Goal: Book appointment/travel/reservation

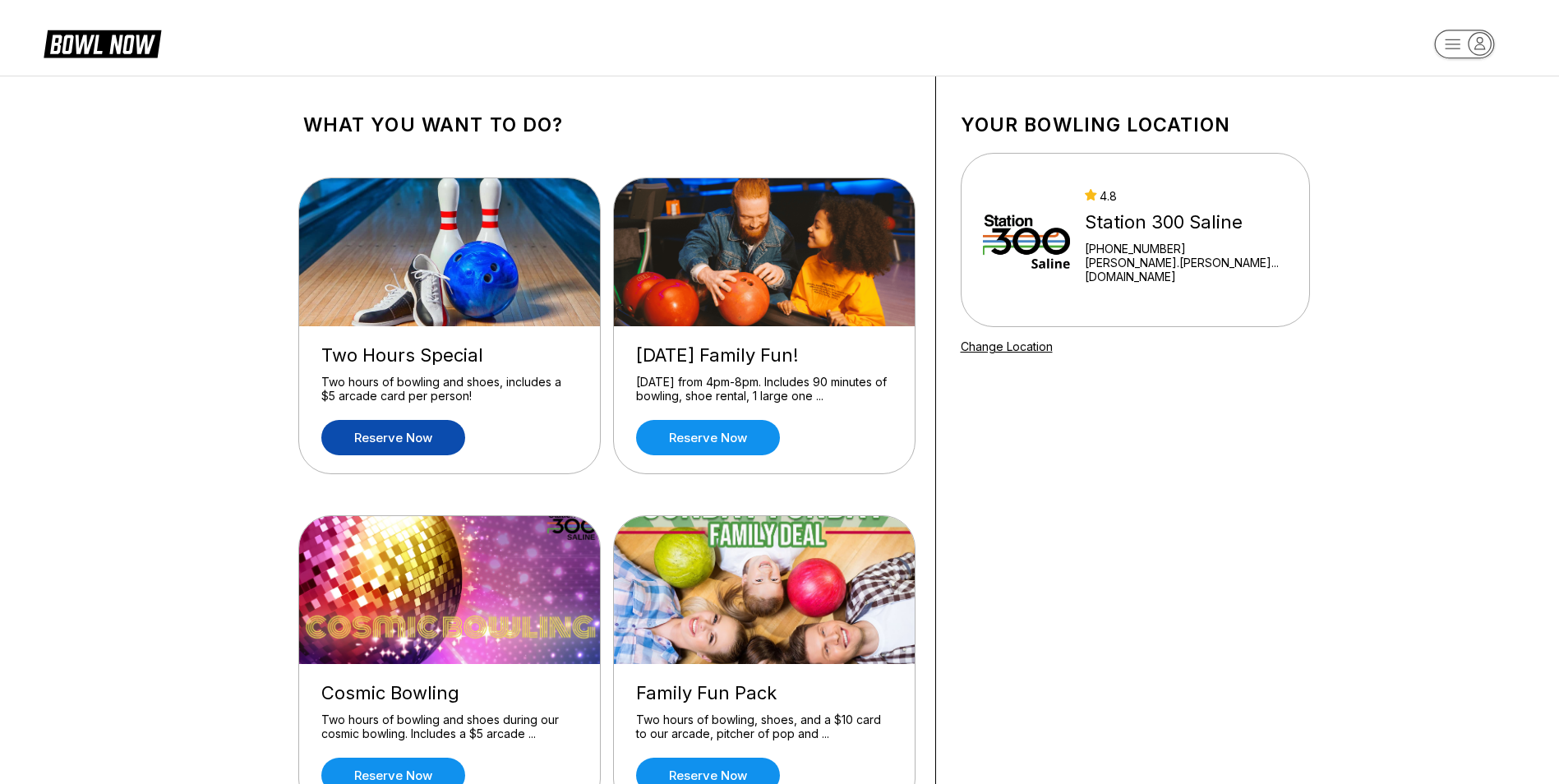
click at [389, 435] on link "Reserve now" at bounding box center [393, 438] width 143 height 36
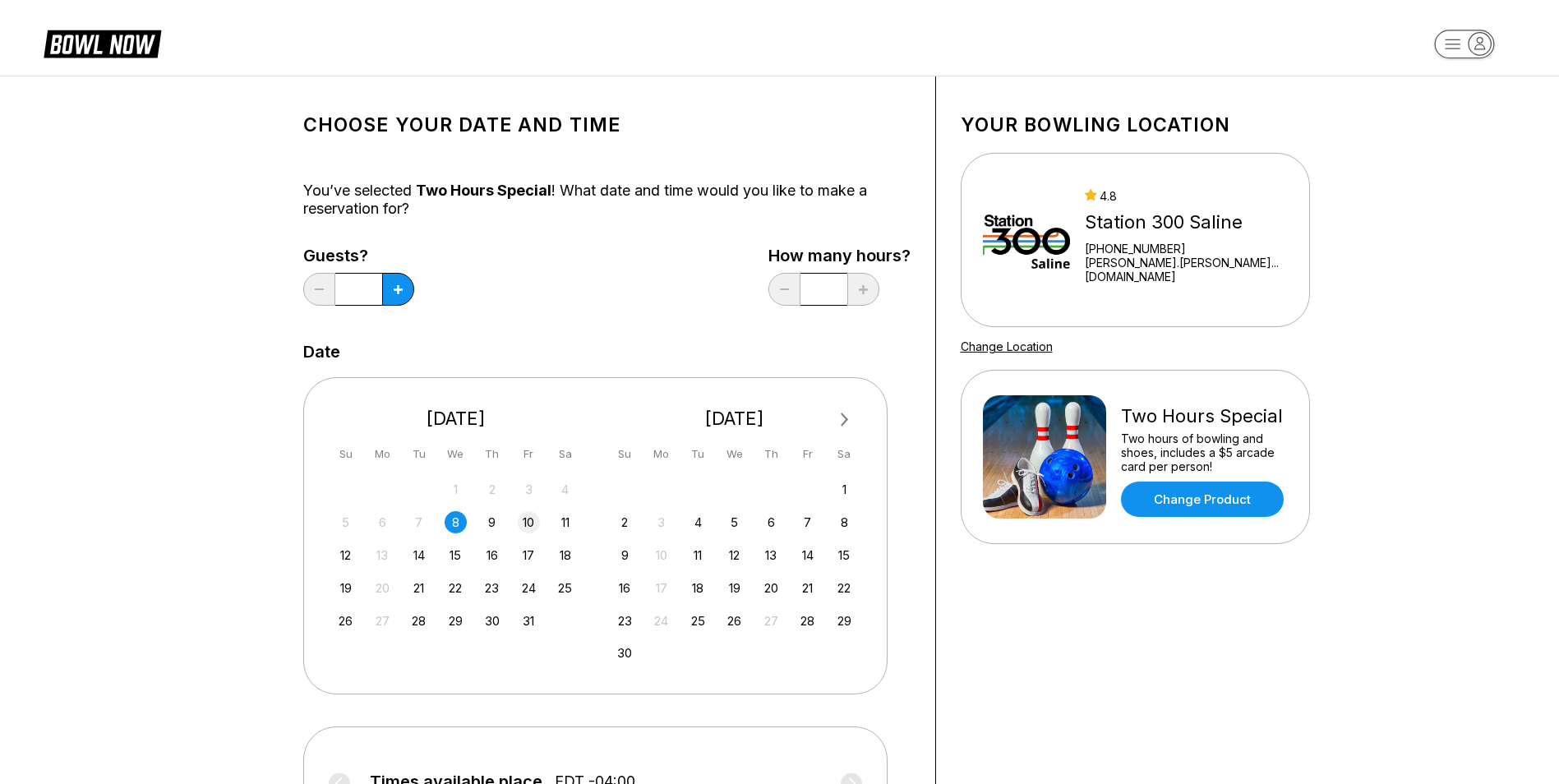
click at [523, 521] on div "10" at bounding box center [529, 522] width 22 height 22
click at [396, 287] on icon at bounding box center [398, 290] width 9 height 9
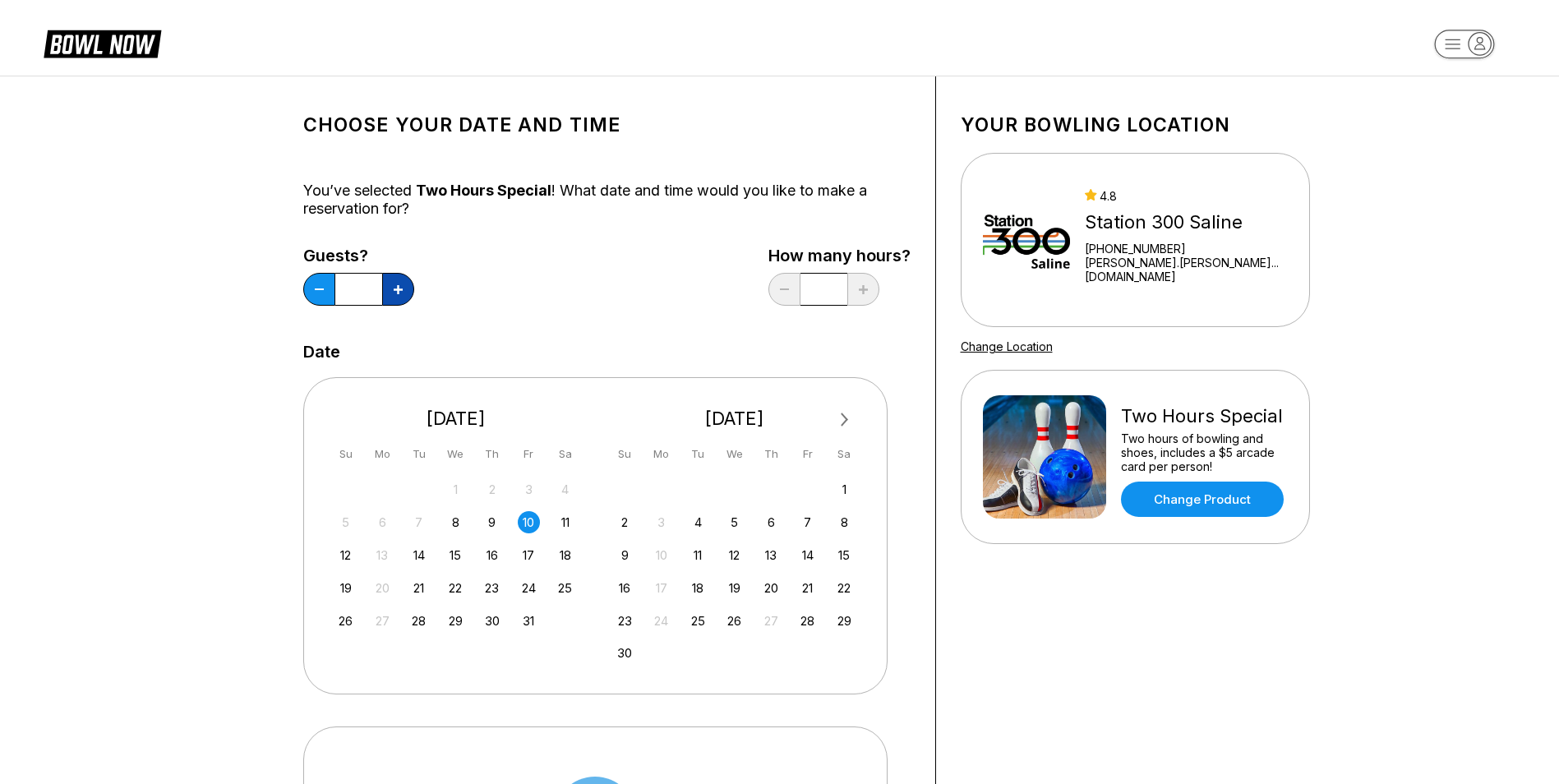
click at [396, 287] on icon at bounding box center [398, 290] width 9 height 9
click at [395, 287] on icon at bounding box center [398, 290] width 9 height 9
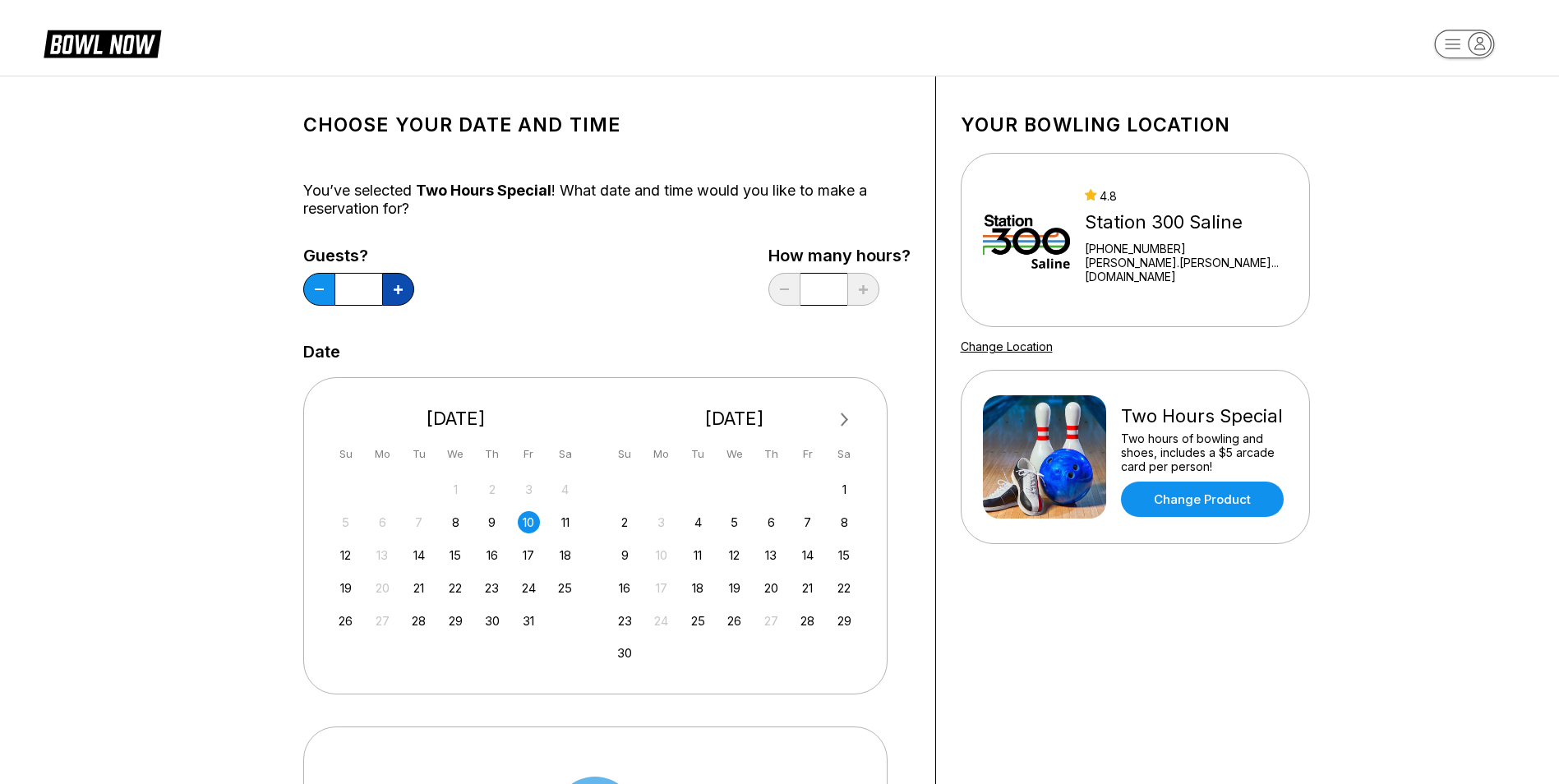
type input "**"
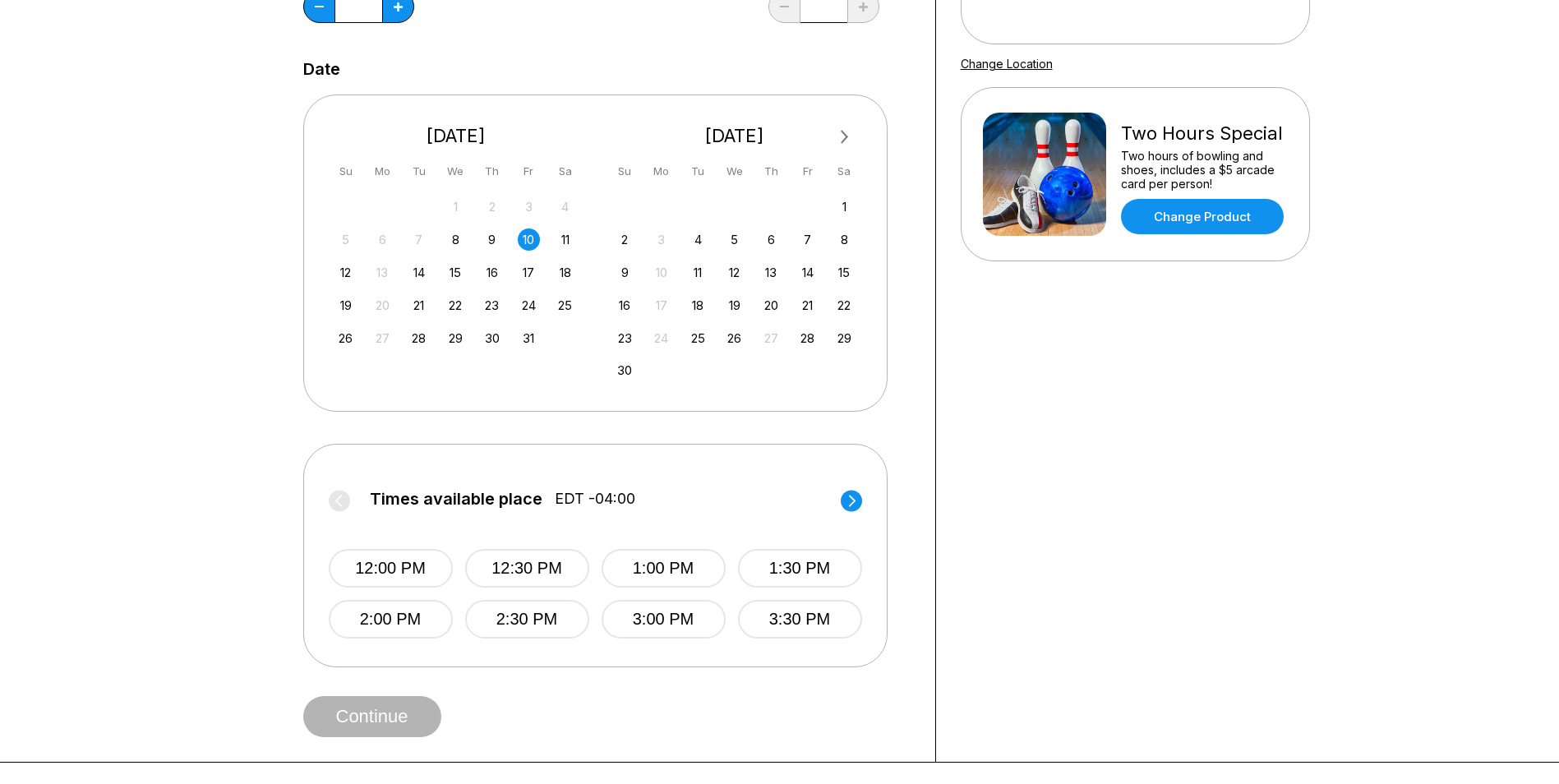
scroll to position [492, 0]
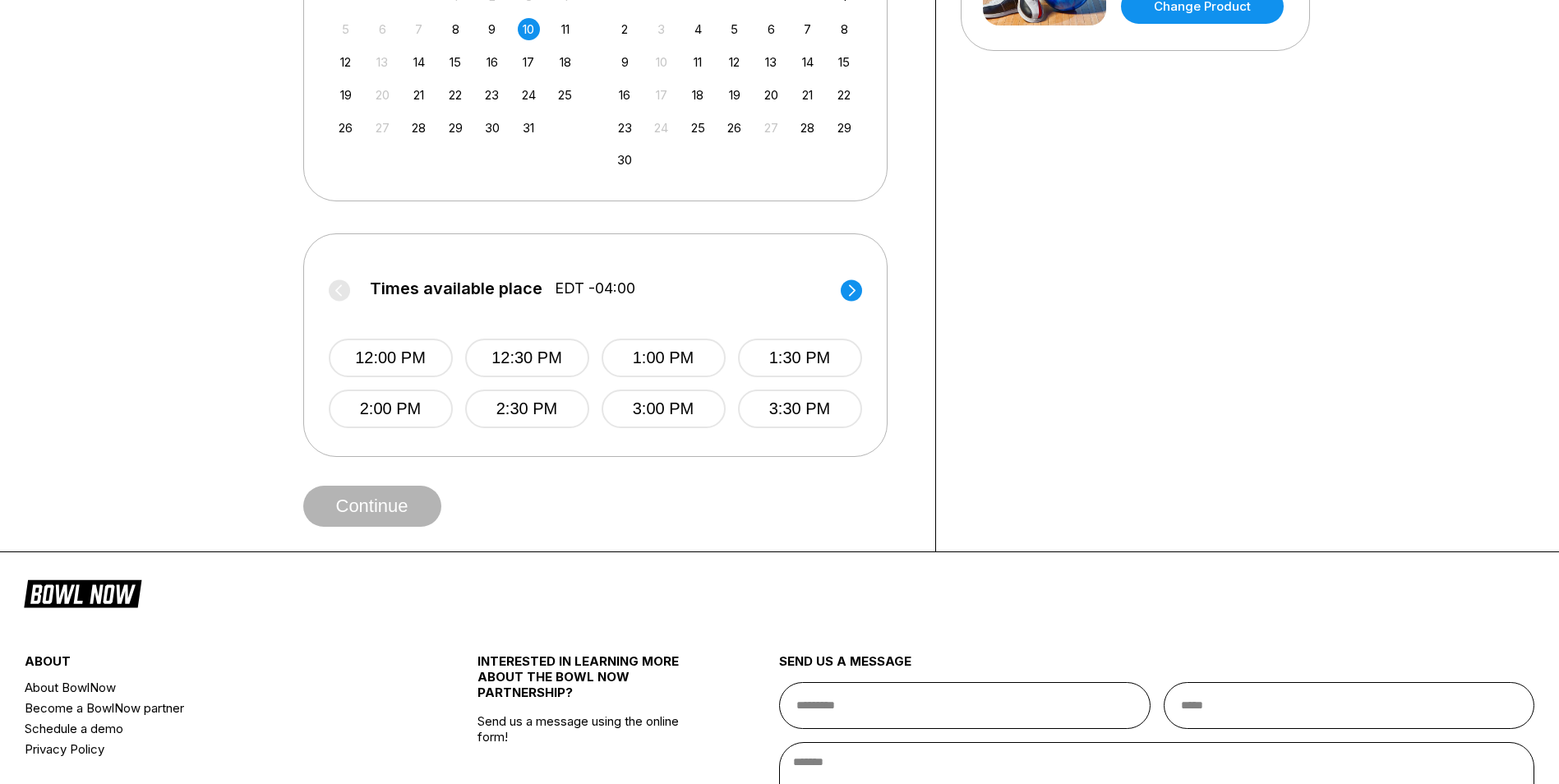
click at [847, 294] on circle at bounding box center [851, 290] width 21 height 21
drag, startPoint x: 672, startPoint y: 414, endPoint x: 649, endPoint y: 414, distance: 23.0
click at [672, 413] on button "7:00 PM" at bounding box center [663, 408] width 124 height 39
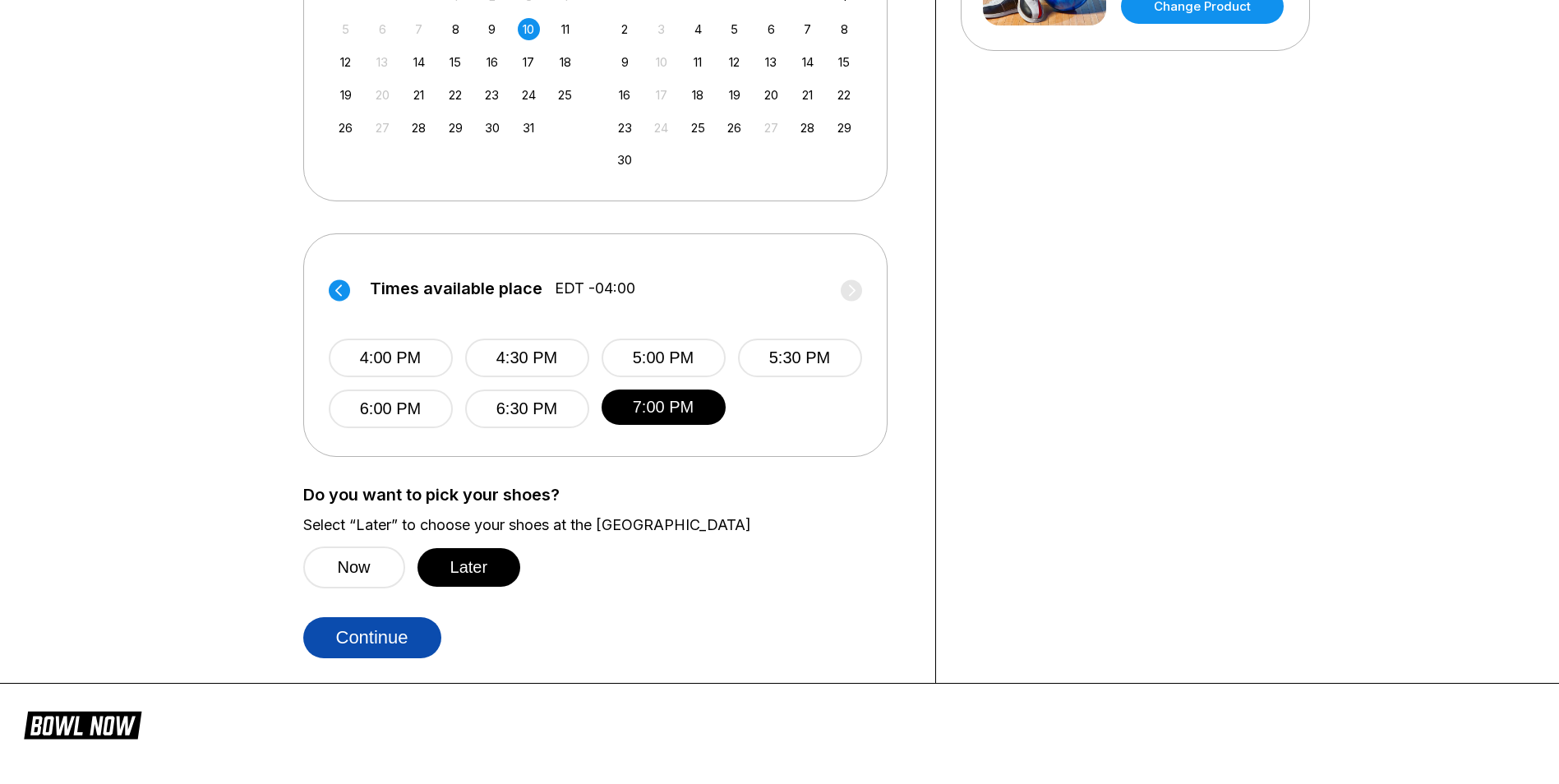
click at [403, 640] on button "Continue" at bounding box center [372, 637] width 138 height 41
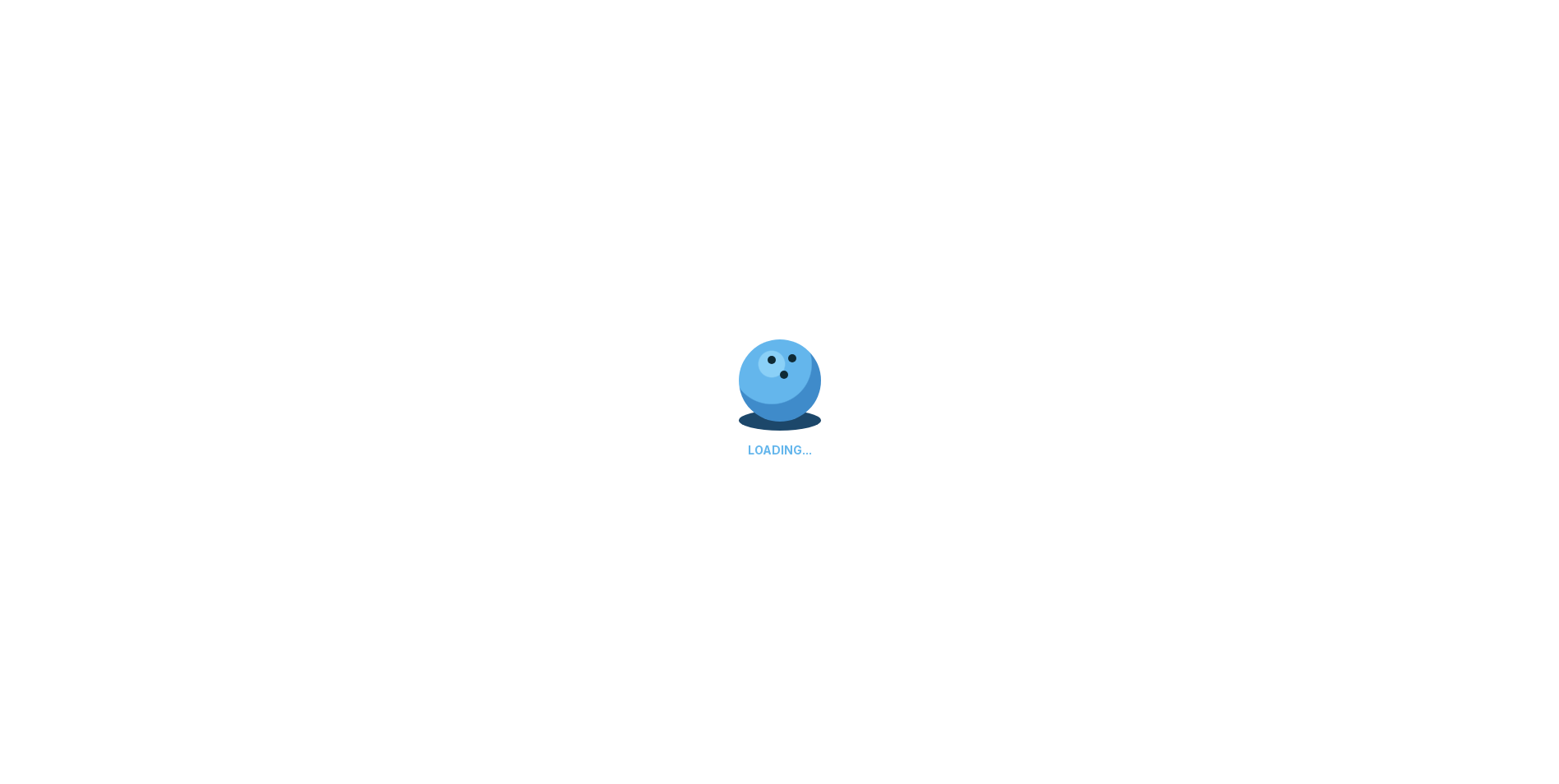
select select "**"
